Goal: Check status

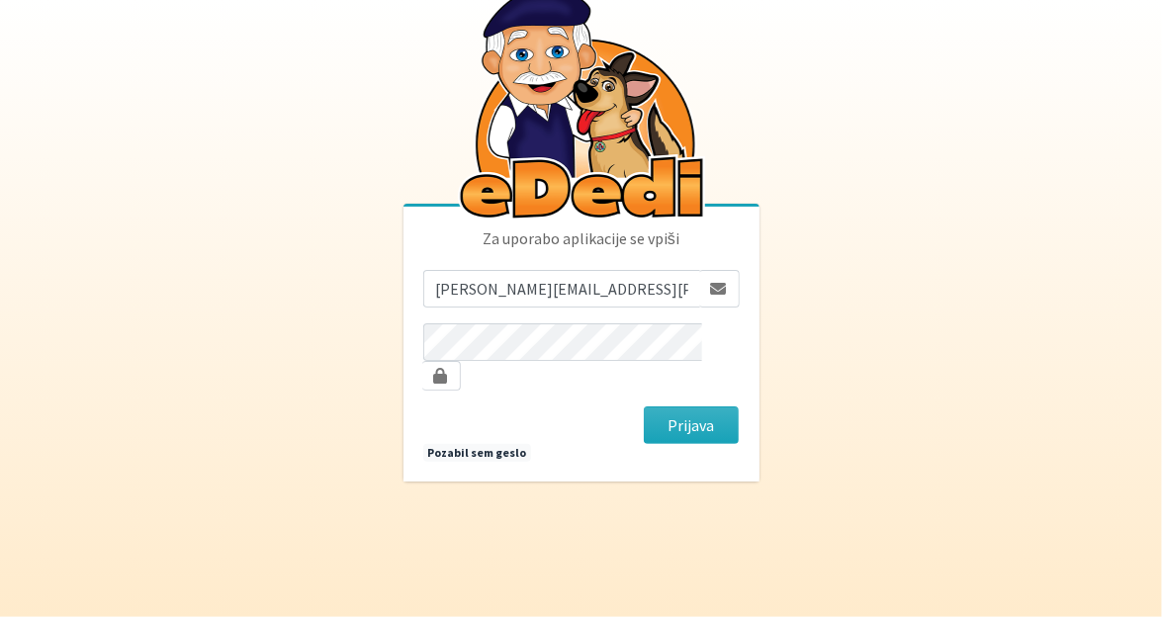
click at [695, 408] on button "Prijava" at bounding box center [692, 425] width 96 height 38
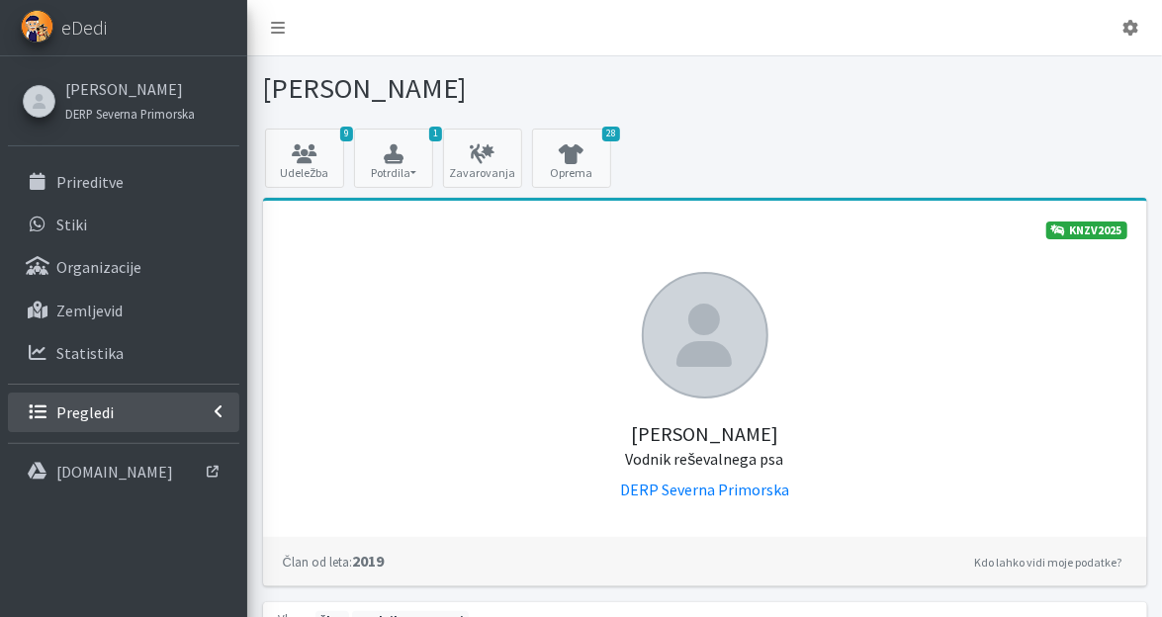
click at [137, 415] on link "Pregledi" at bounding box center [123, 413] width 231 height 40
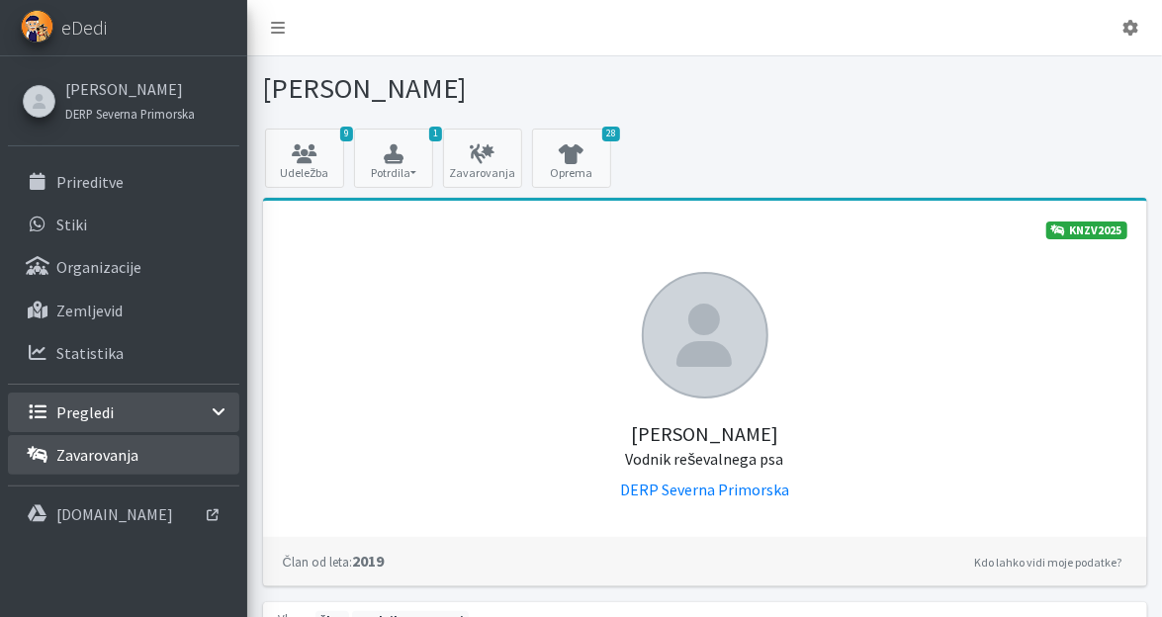
click at [148, 455] on link "Zavarovanja" at bounding box center [123, 455] width 231 height 40
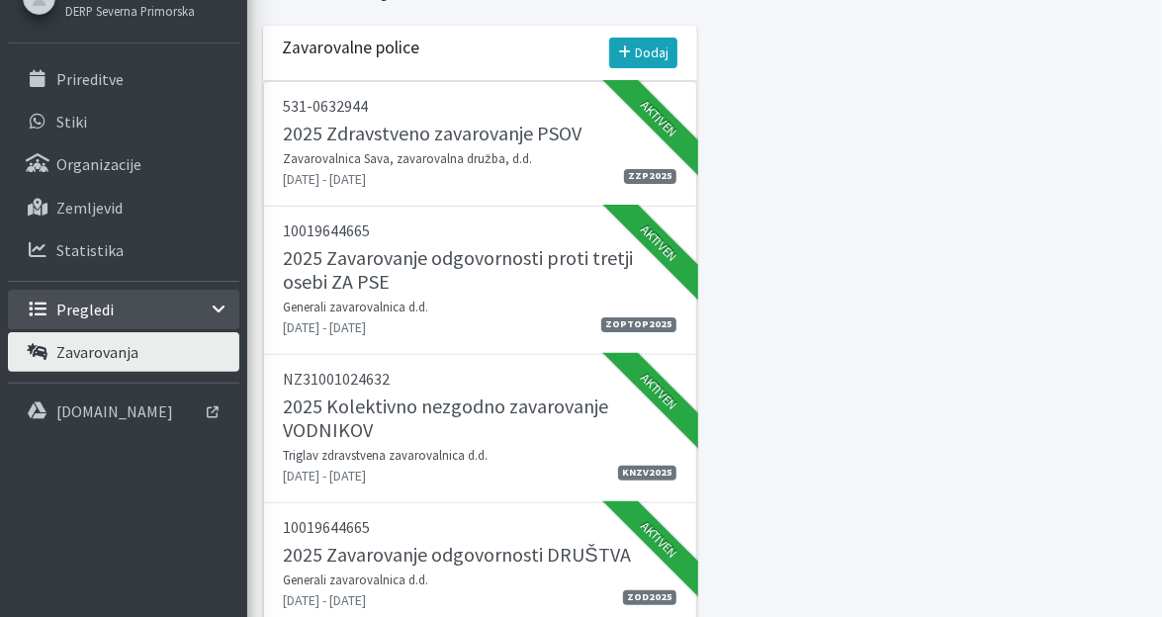
scroll to position [206, 0]
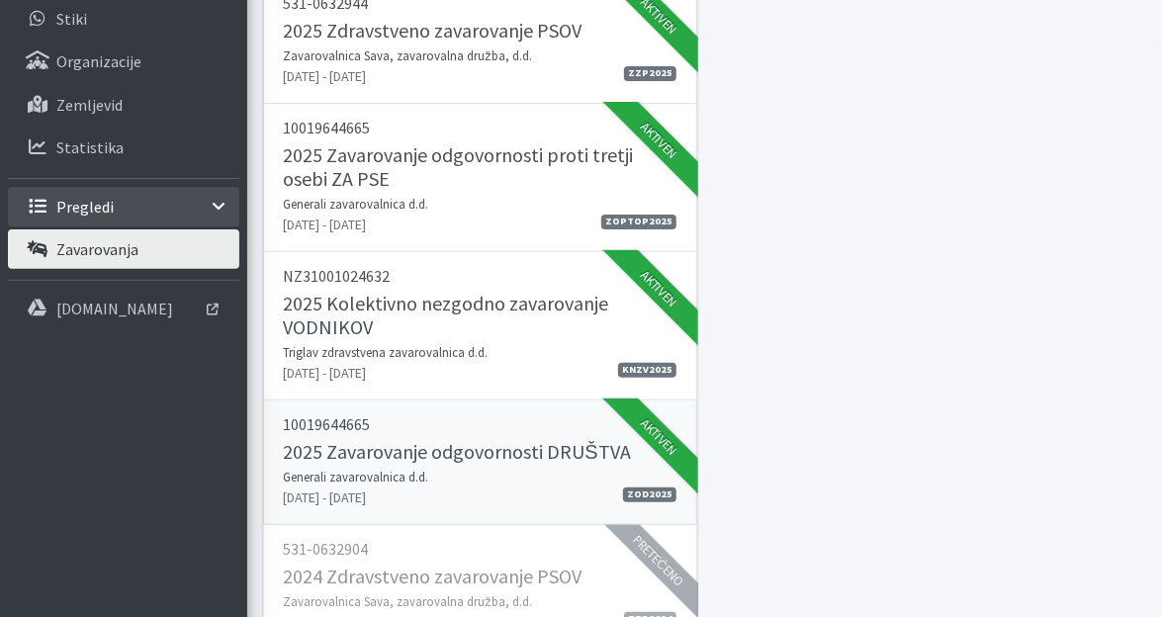
click at [432, 452] on h5 "2025 Zavarovanje odgovornosti DRUŠTVA" at bounding box center [457, 452] width 347 height 24
click at [416, 164] on h5 "2025 Zavarovanje odgovornosti proti tretji osebi ZA PSE" at bounding box center [481, 166] width 394 height 47
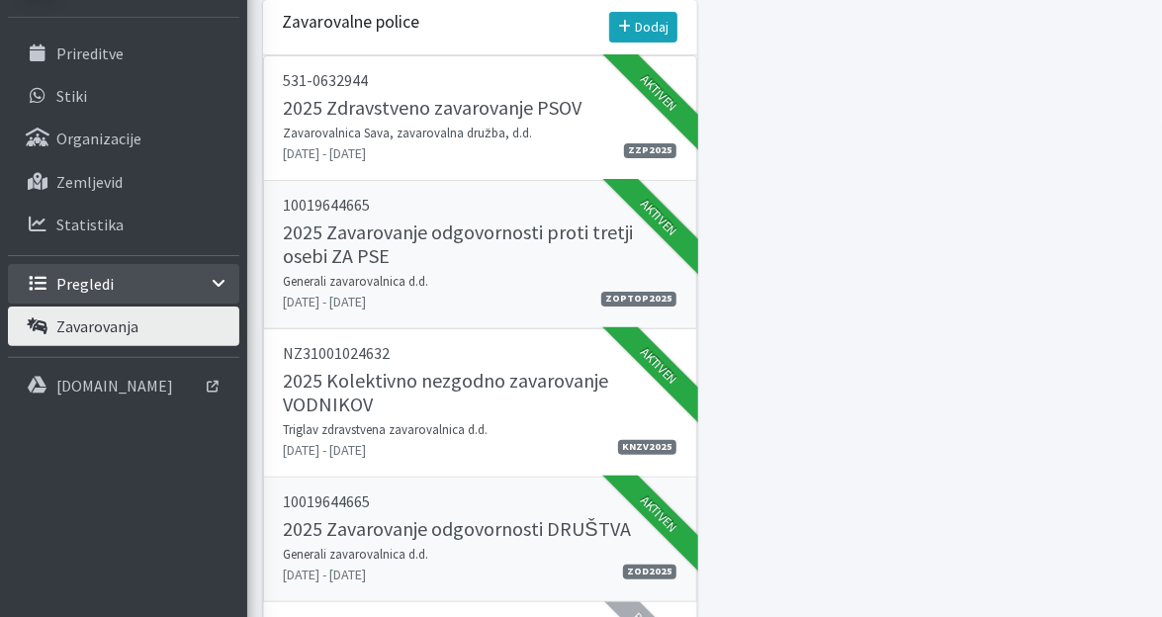
scroll to position [103, 0]
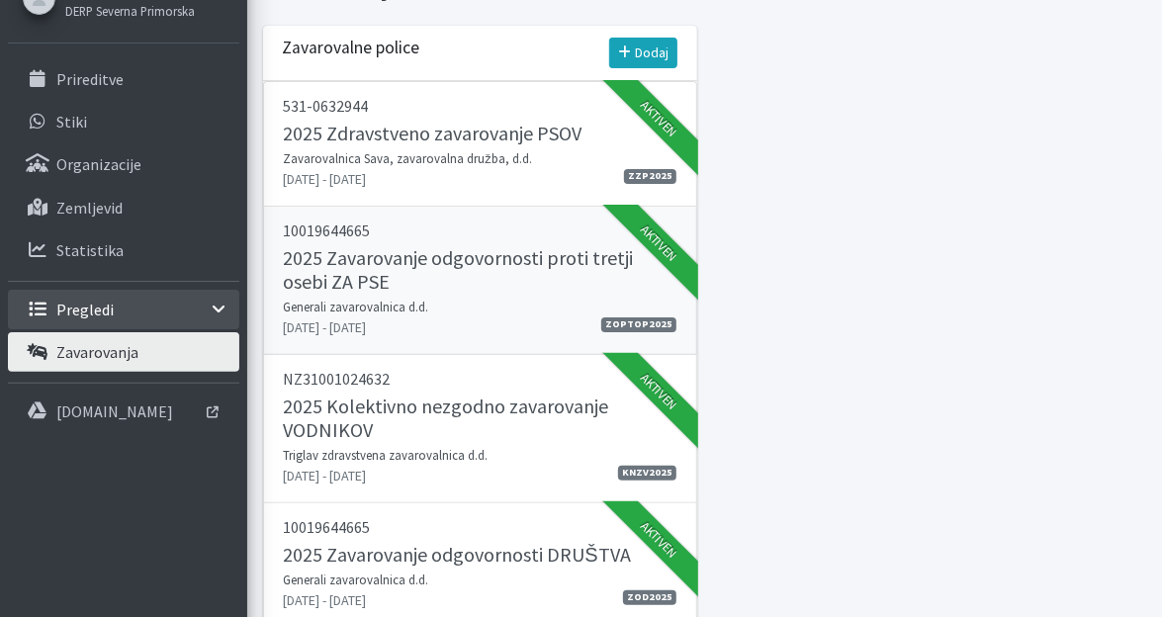
click at [406, 226] on p "10019644665" at bounding box center [481, 231] width 394 height 24
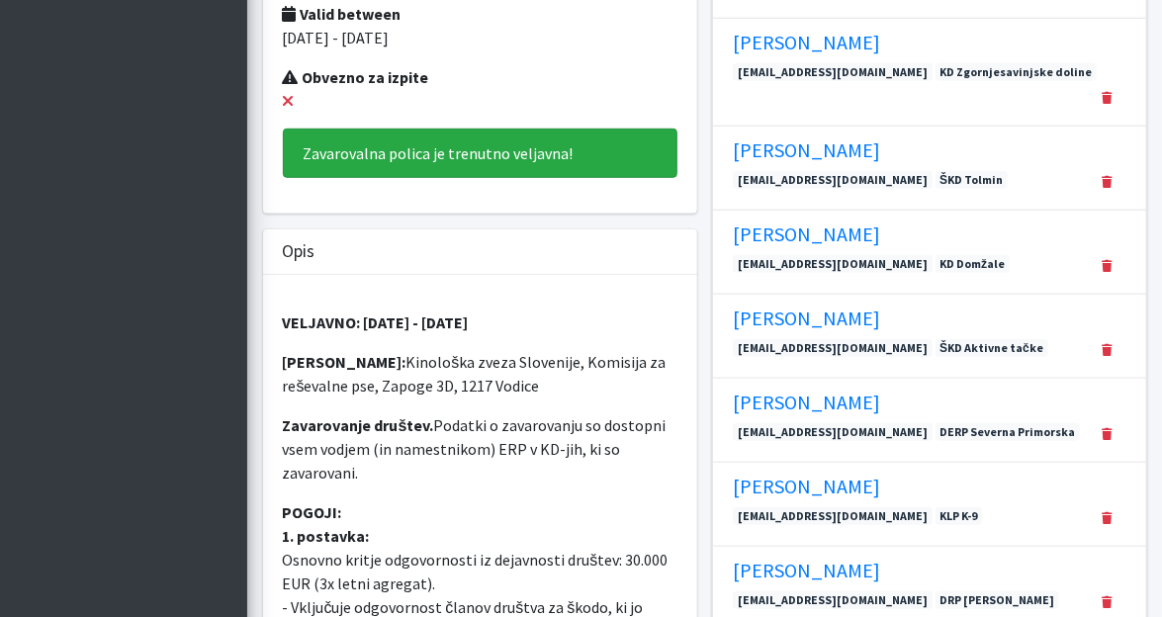
scroll to position [617, 0]
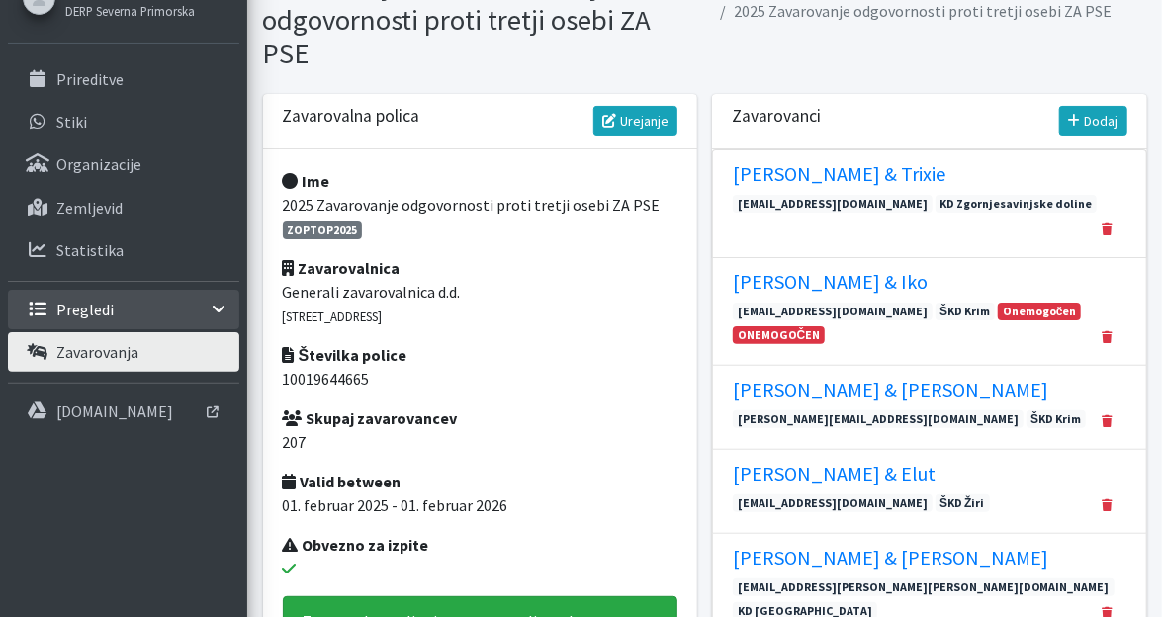
scroll to position [514, 0]
